Goal: Find contact information: Find contact information

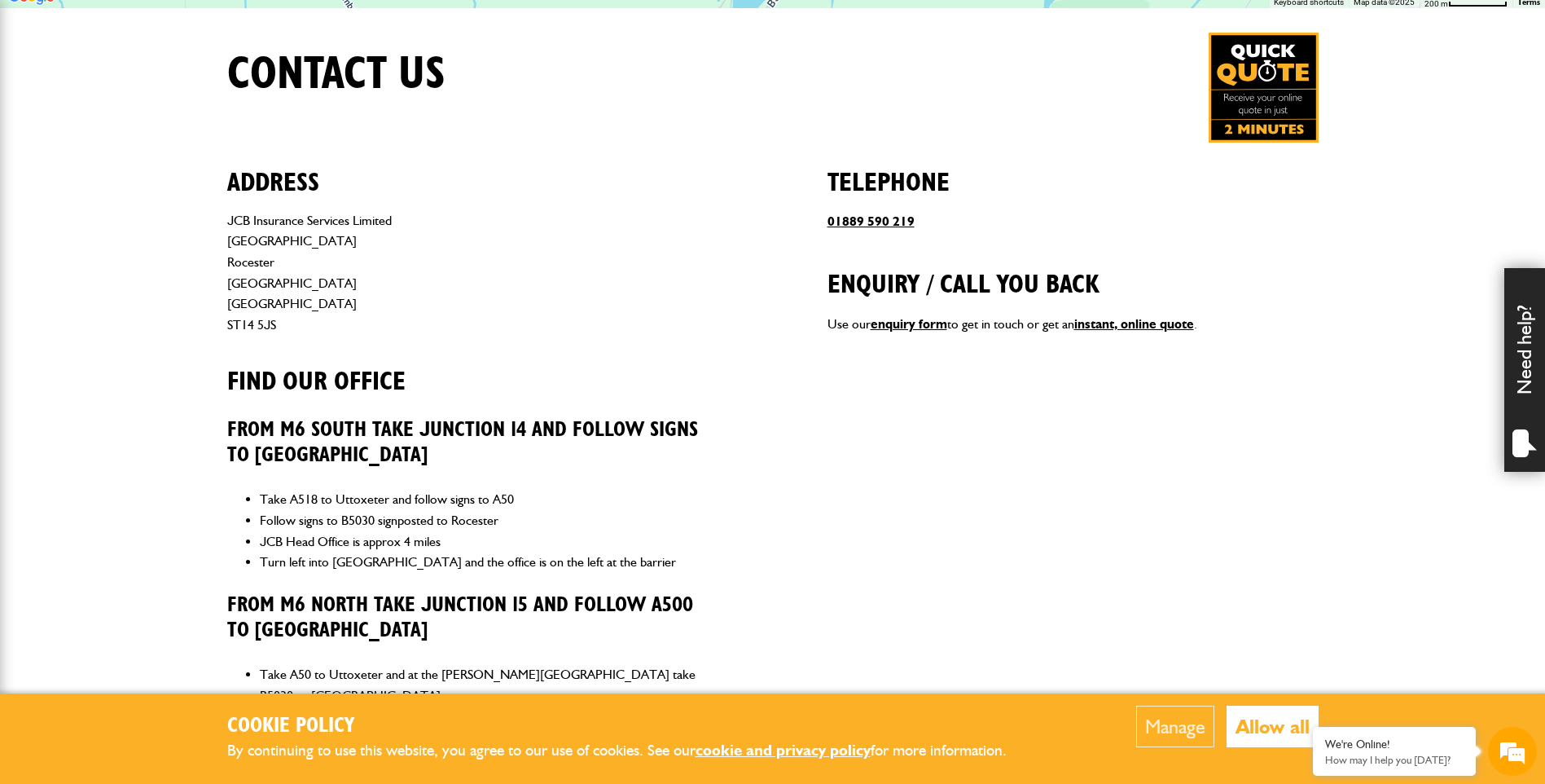
scroll to position [581, 0]
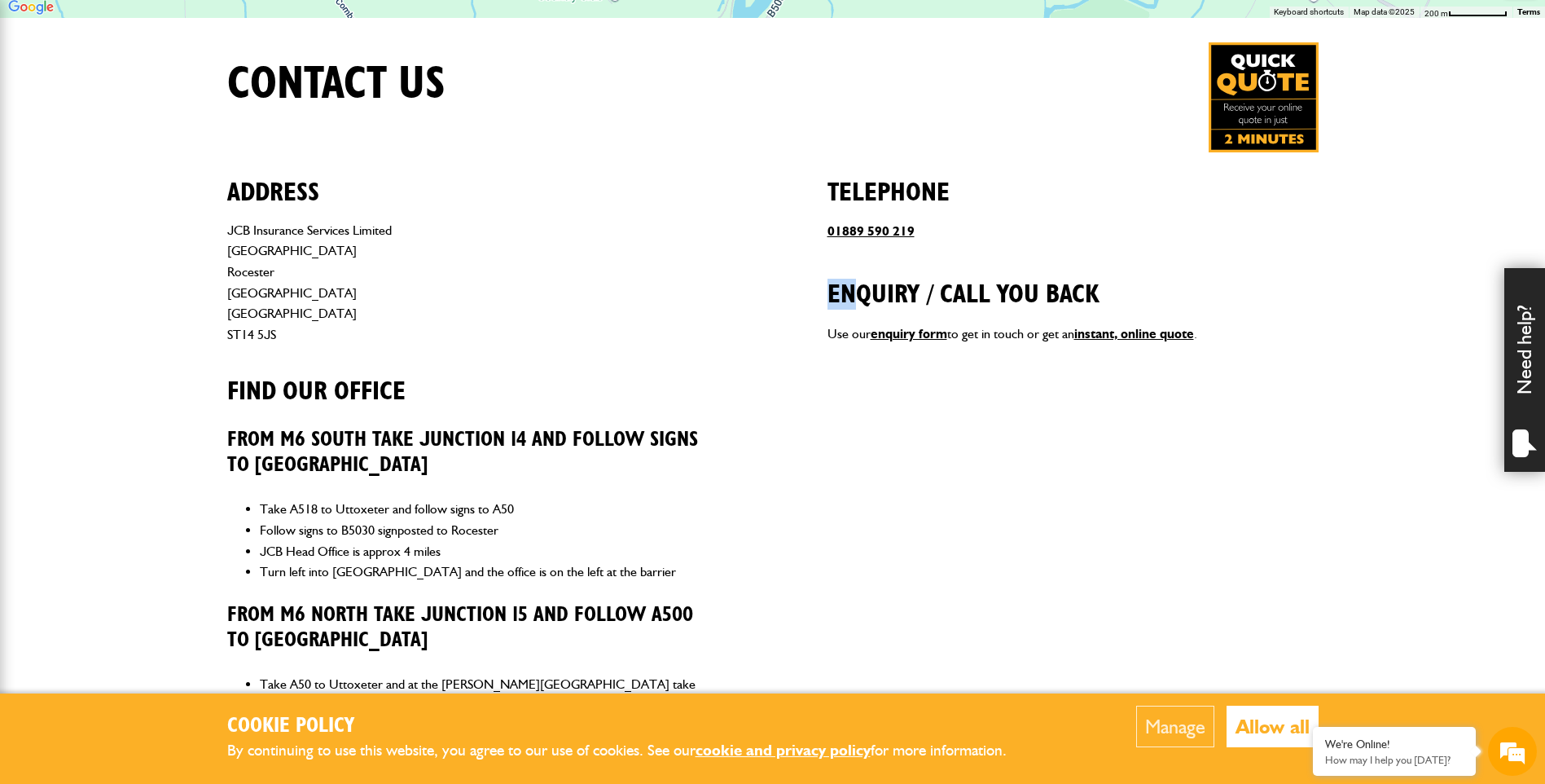
drag, startPoint x: 858, startPoint y: 255, endPoint x: 915, endPoint y: 238, distance: 59.5
click at [915, 238] on div "Telephone [PHONE_NUMBER] Enquiry / call you back Use our enquiry form to get in…" at bounding box center [1072, 557] width 491 height 810
drag, startPoint x: 915, startPoint y: 238, endPoint x: 978, endPoint y: 238, distance: 63.0
click at [978, 238] on p "01889 590 219" at bounding box center [1072, 231] width 491 height 21
drag, startPoint x: 940, startPoint y: 236, endPoint x: 873, endPoint y: 229, distance: 67.4
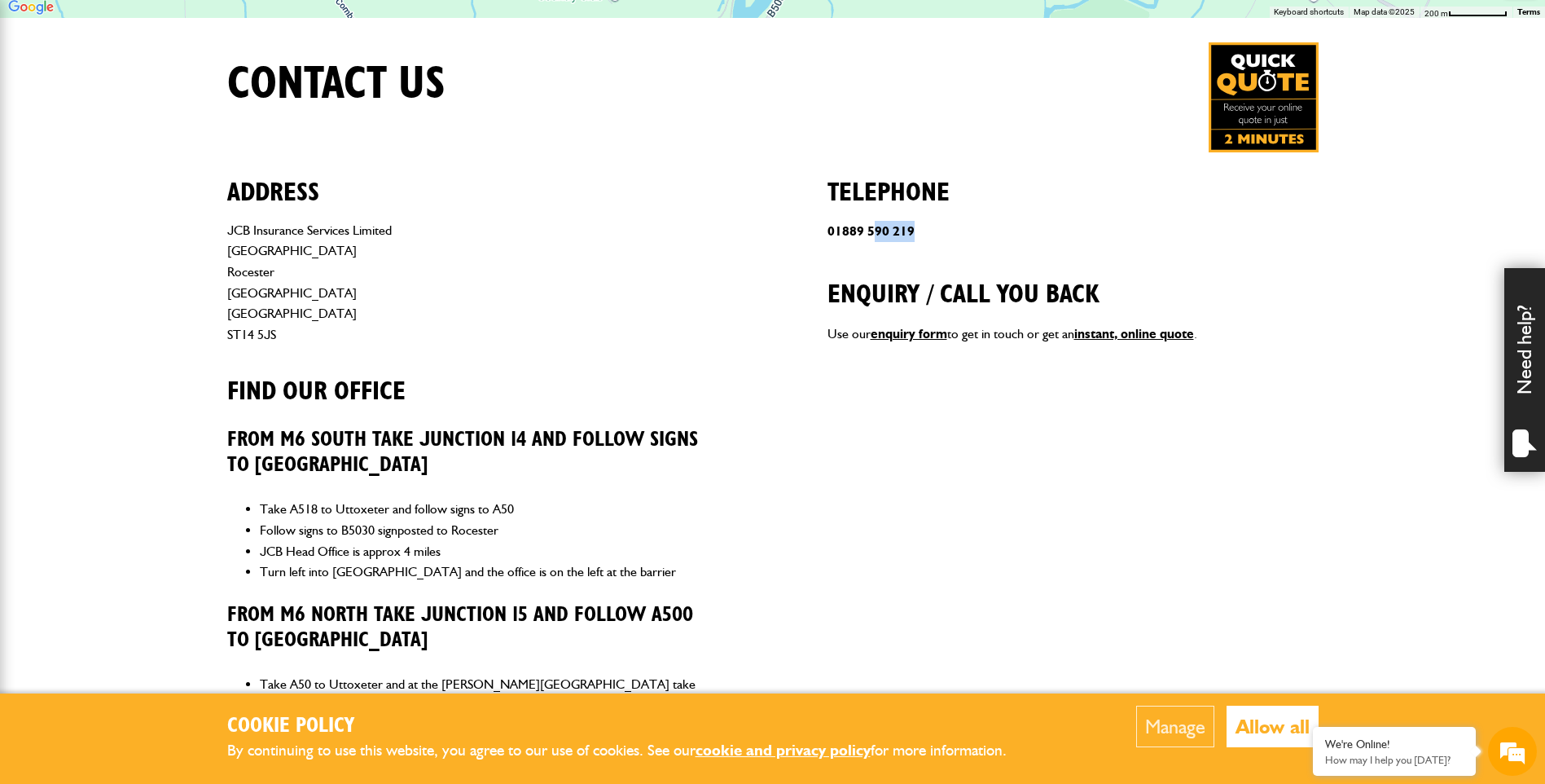
click at [873, 229] on p "01889 590 219" at bounding box center [1072, 231] width 491 height 21
drag, startPoint x: 873, startPoint y: 229, endPoint x: 904, endPoint y: 272, distance: 53.0
click at [905, 272] on h2 "Enquiry / call you back" at bounding box center [1072, 282] width 491 height 55
drag, startPoint x: 856, startPoint y: 288, endPoint x: 953, endPoint y: 317, distance: 101.2
click at [953, 317] on div "Telephone [PHONE_NUMBER] Enquiry / call you back Use our enquiry form to get in…" at bounding box center [1072, 557] width 491 height 810
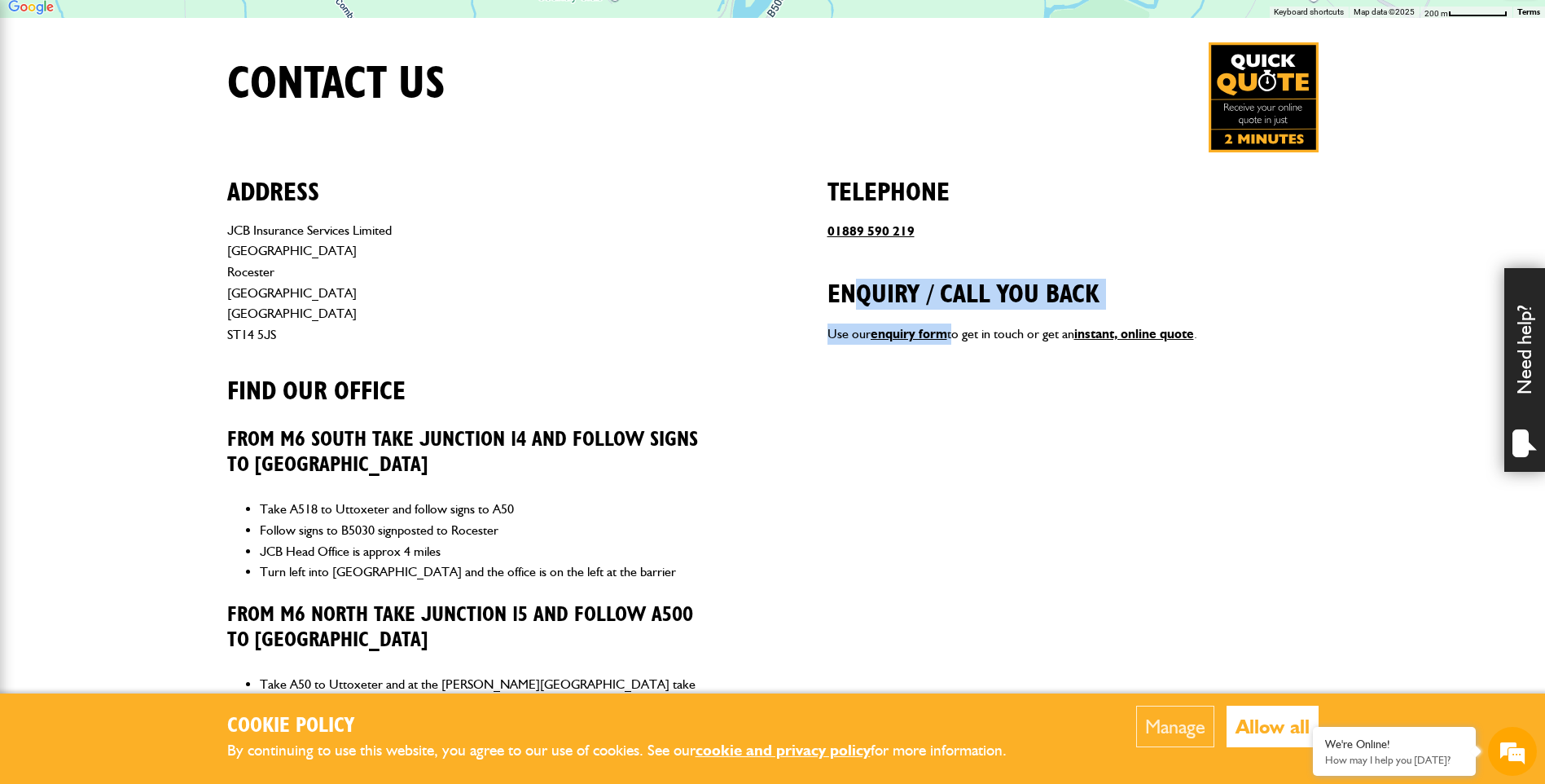
drag, startPoint x: 953, startPoint y: 317, endPoint x: 932, endPoint y: 310, distance: 22.1
click at [932, 310] on h2 "Enquiry / call you back" at bounding box center [1072, 282] width 491 height 55
drag, startPoint x: 1091, startPoint y: 285, endPoint x: 868, endPoint y: 285, distance: 223.0
click at [868, 285] on h2 "Enquiry / call you back" at bounding box center [1072, 282] width 491 height 55
click at [866, 286] on h2 "Enquiry / call you back" at bounding box center [1072, 282] width 491 height 55
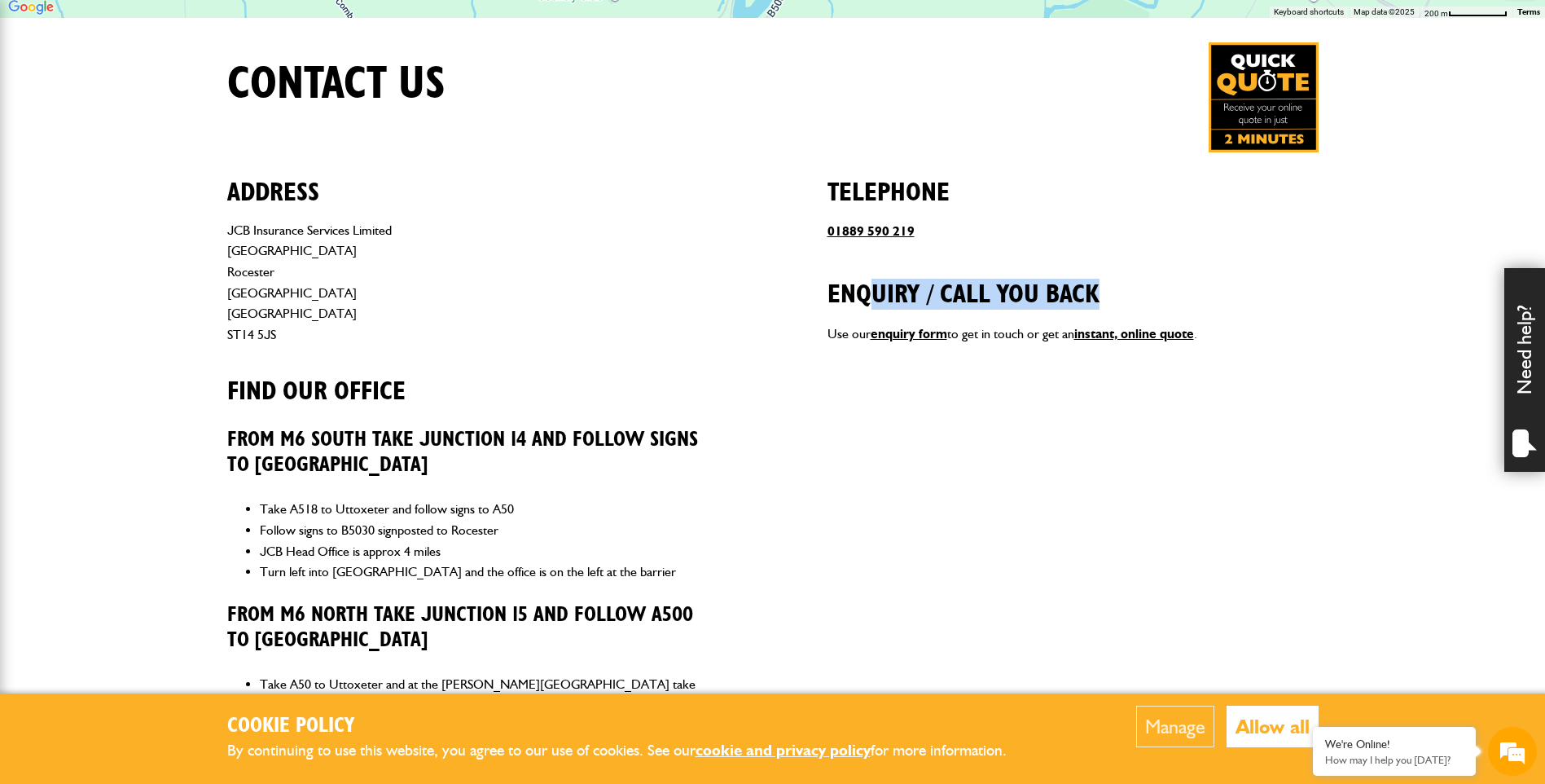
scroll to position [105, 0]
